Goal: Task Accomplishment & Management: Use online tool/utility

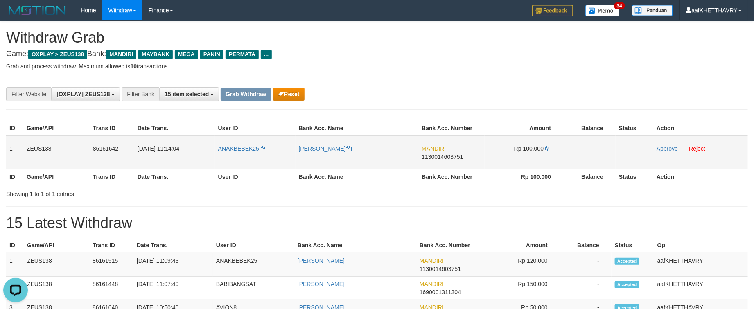
click at [233, 138] on td "ANAKBEBEK25" at bounding box center [255, 153] width 81 height 34
copy link "ANAKBEBEK25"
click at [233, 138] on td "ANAKBEBEK25" at bounding box center [255, 153] width 81 height 34
copy link "ANAKBEBEK25"
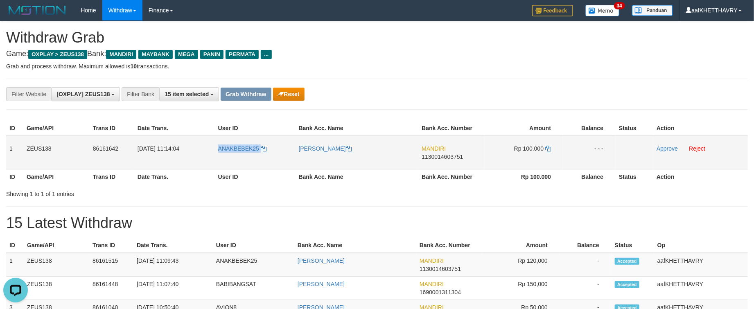
click at [233, 138] on td "ANAKBEBEK25" at bounding box center [255, 153] width 81 height 34
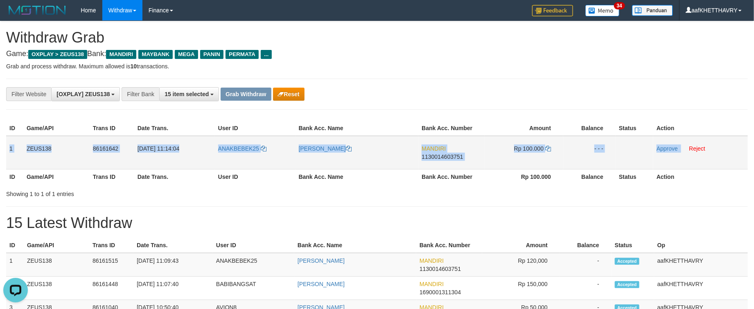
drag, startPoint x: 70, startPoint y: 138, endPoint x: 682, endPoint y: 138, distance: 612.5
click at [682, 138] on tr "1 ZEUS138 86161642 [DATE] 11:14:04 ANAKBEBEK25 DIMAS AGUSTRIA MANDIRI 113001460…" at bounding box center [377, 153] width 742 height 34
copy tr "1 ZEUS138 86161642 [DATE] 11:14:04 ANAKBEBEK25 DIMAS AGUSTRIA MANDIRI 113001460…"
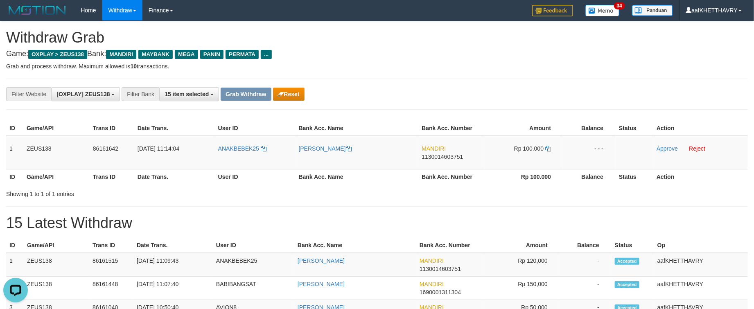
click at [498, 230] on h1 "15 Latest Withdraw" at bounding box center [377, 223] width 742 height 16
drag, startPoint x: 495, startPoint y: 234, endPoint x: 496, endPoint y: 226, distance: 8.8
click at [453, 154] on span "1130014603751" at bounding box center [442, 157] width 41 height 7
click at [545, 145] on td "Rp 100.000" at bounding box center [524, 153] width 79 height 34
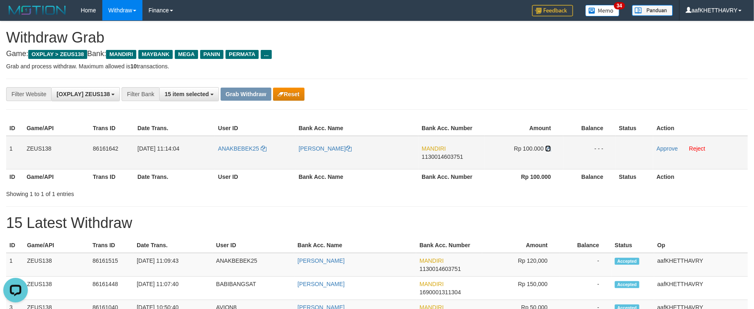
click at [549, 147] on icon at bounding box center [548, 149] width 6 height 6
click at [547, 148] on icon at bounding box center [548, 149] width 6 height 6
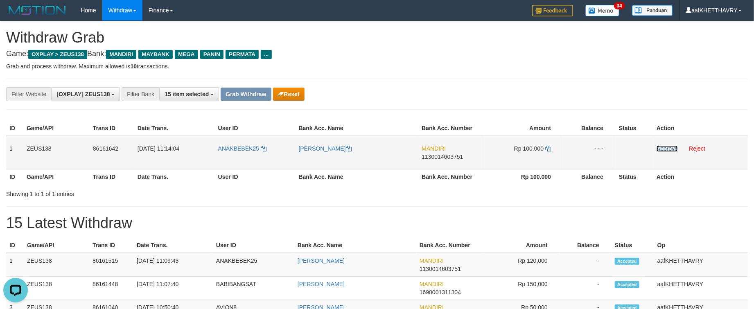
click at [661, 150] on link "Approve" at bounding box center [667, 148] width 21 height 7
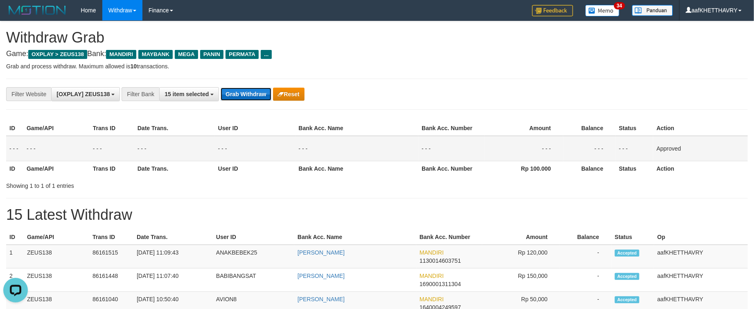
click at [251, 96] on button "Grab Withdraw" at bounding box center [246, 94] width 50 height 13
